Goal: Transaction & Acquisition: Purchase product/service

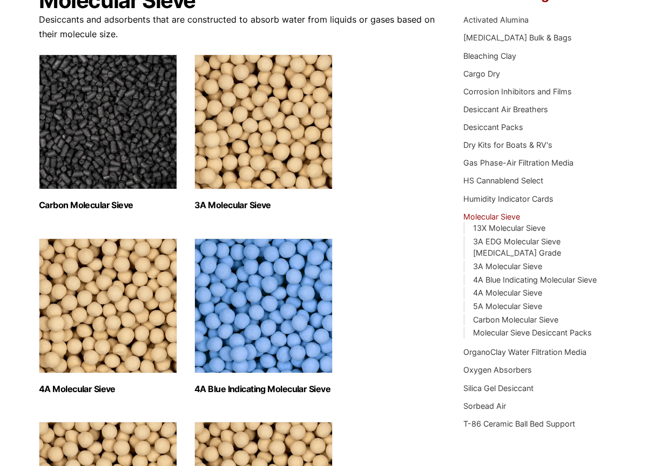
scroll to position [127, 0]
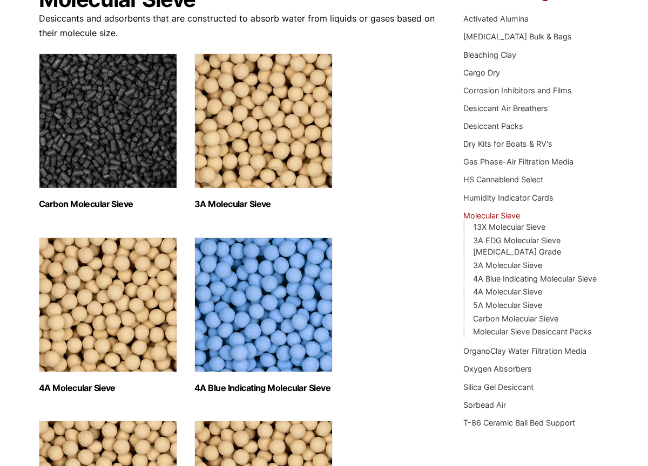
click at [100, 391] on h2 "4A Molecular Sieve (2)" at bounding box center [108, 388] width 138 height 10
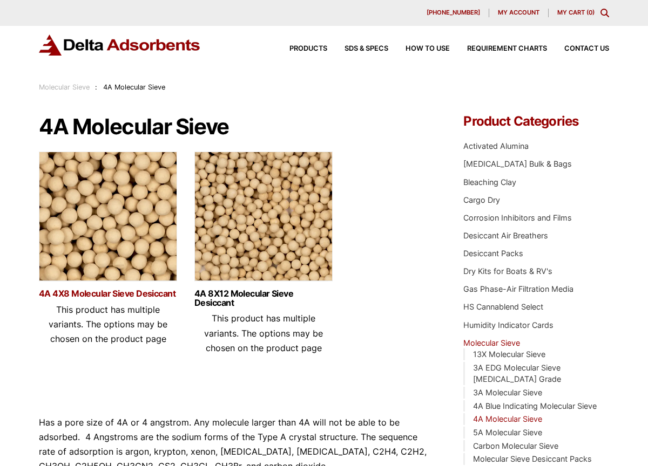
click at [124, 292] on link "4A 4X8 Molecular Sieve Desiccant" at bounding box center [108, 293] width 138 height 9
